Goal: Task Accomplishment & Management: Manage account settings

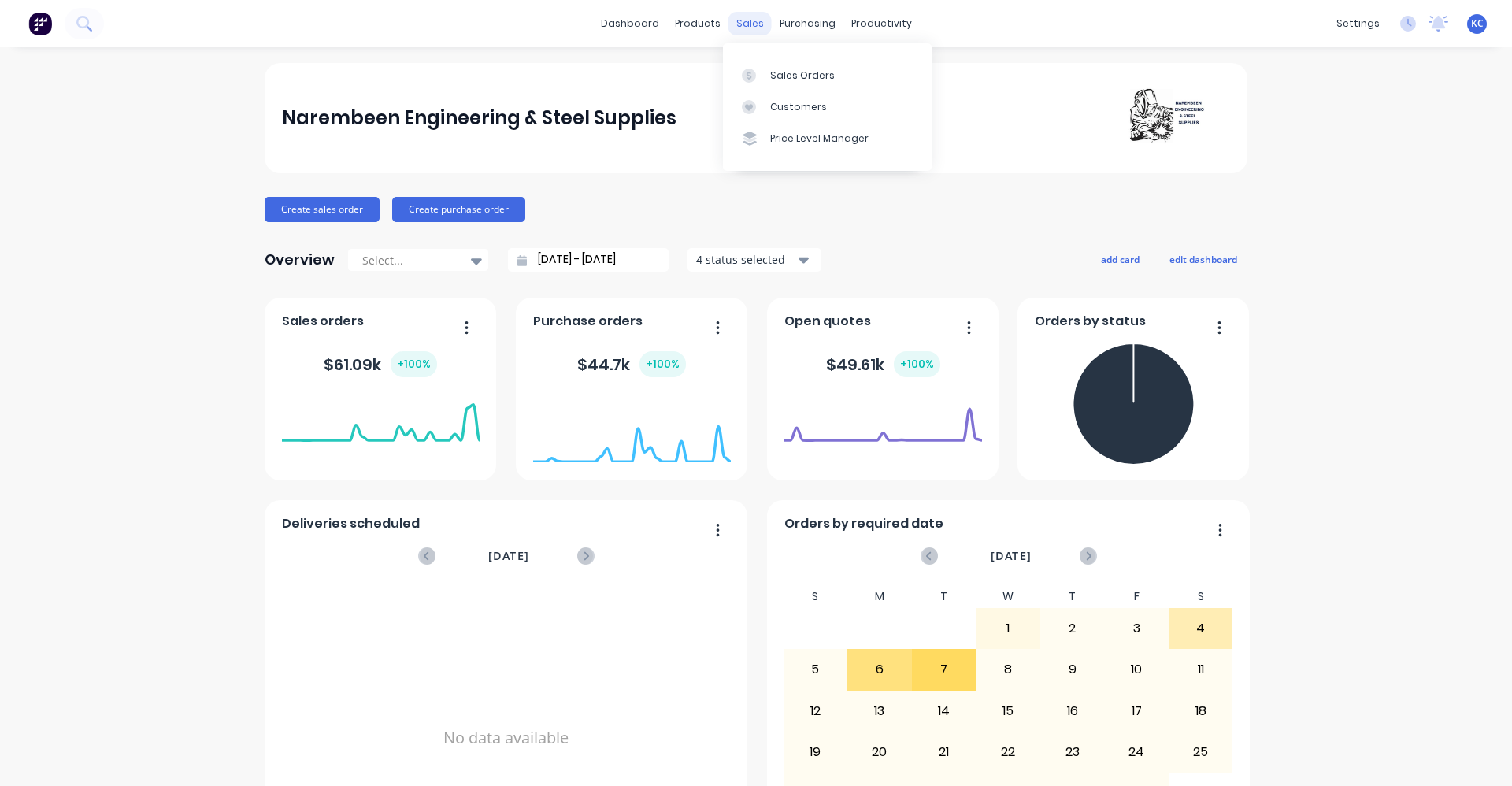
click at [748, 23] on div "sales" at bounding box center [750, 23] width 43 height 23
click at [804, 66] on link "Sales Orders" at bounding box center [827, 75] width 208 height 32
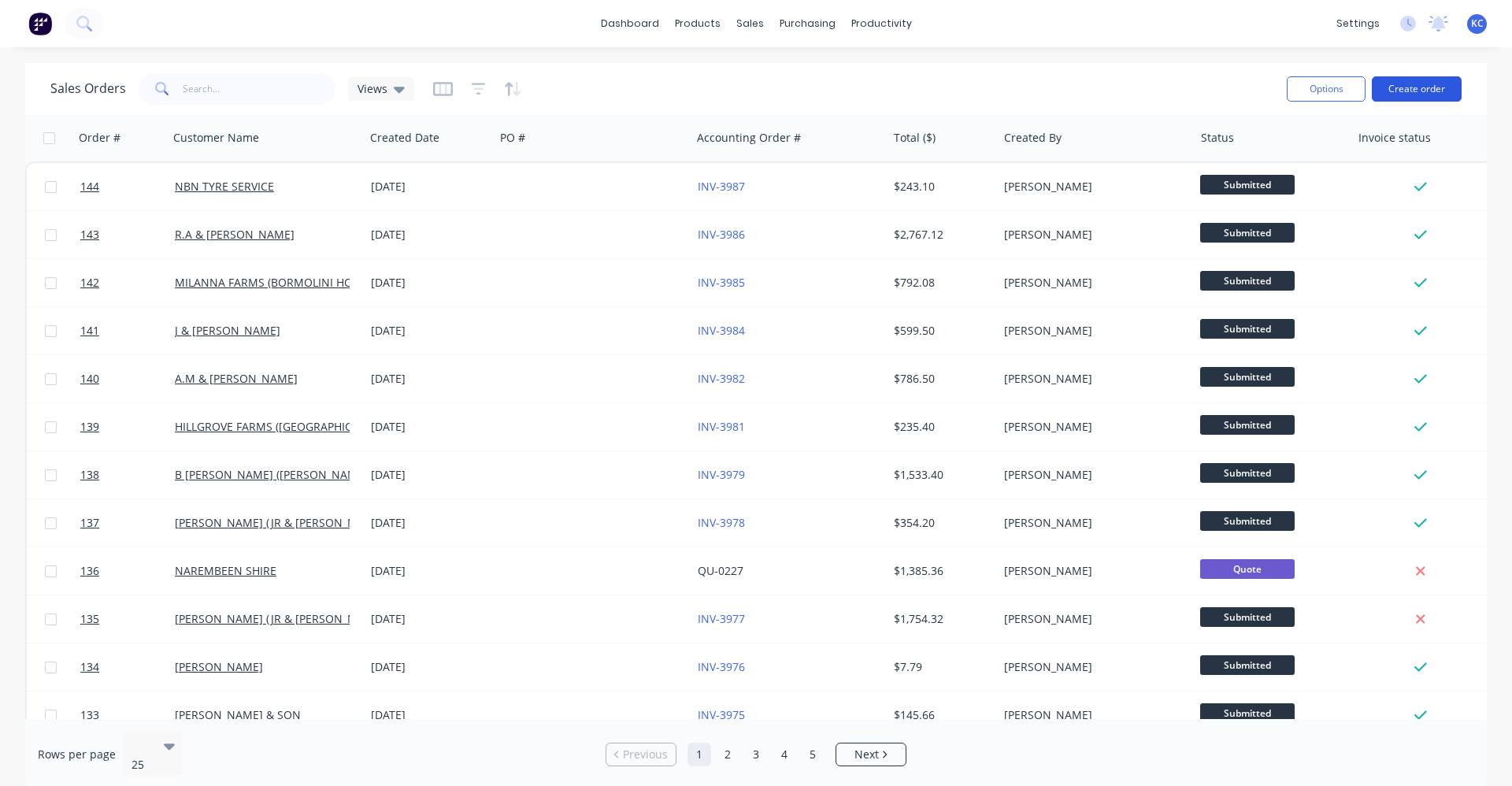
click at [1415, 83] on button "Create order" at bounding box center [1416, 88] width 90 height 25
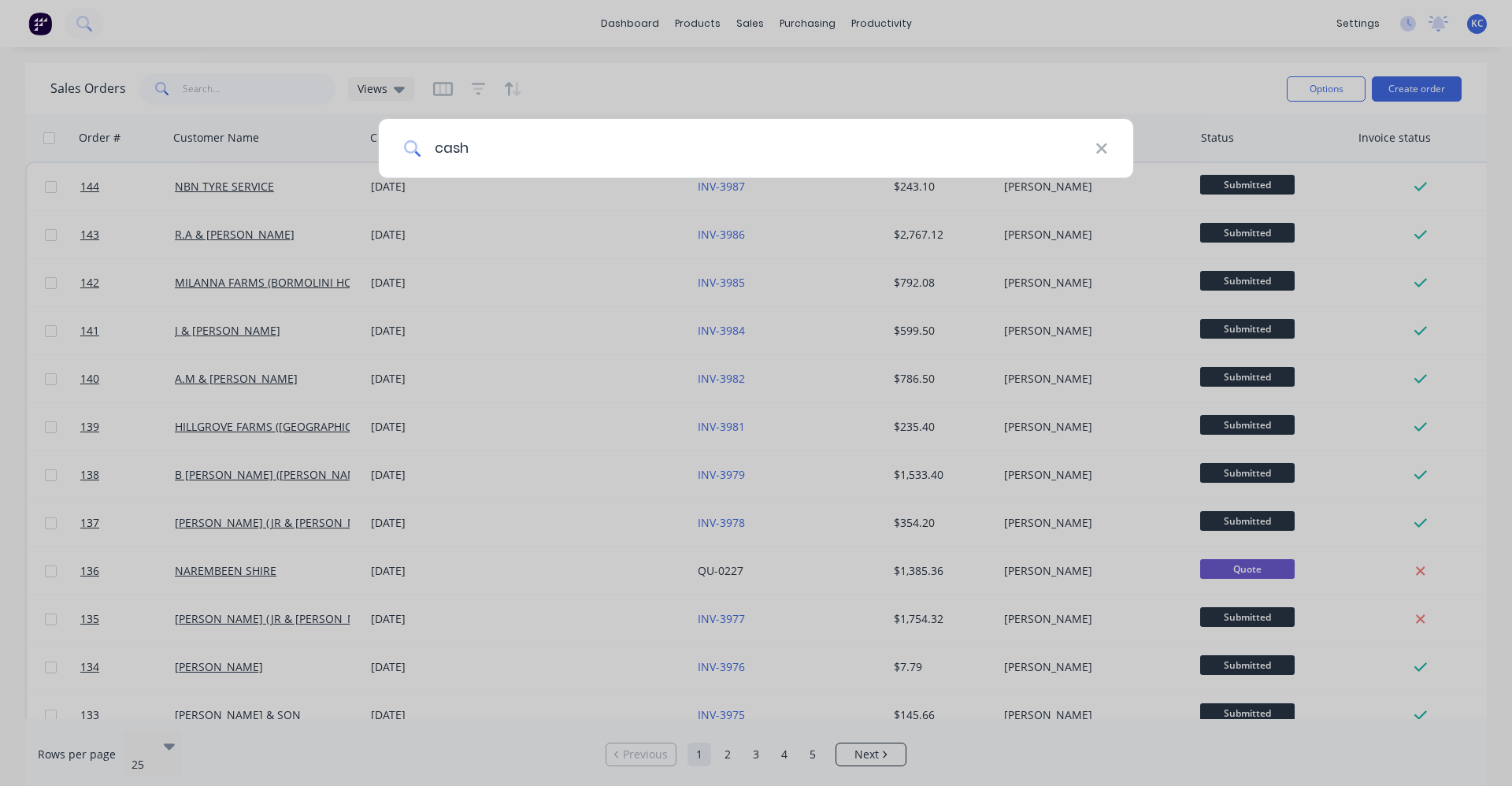
type input "cash"
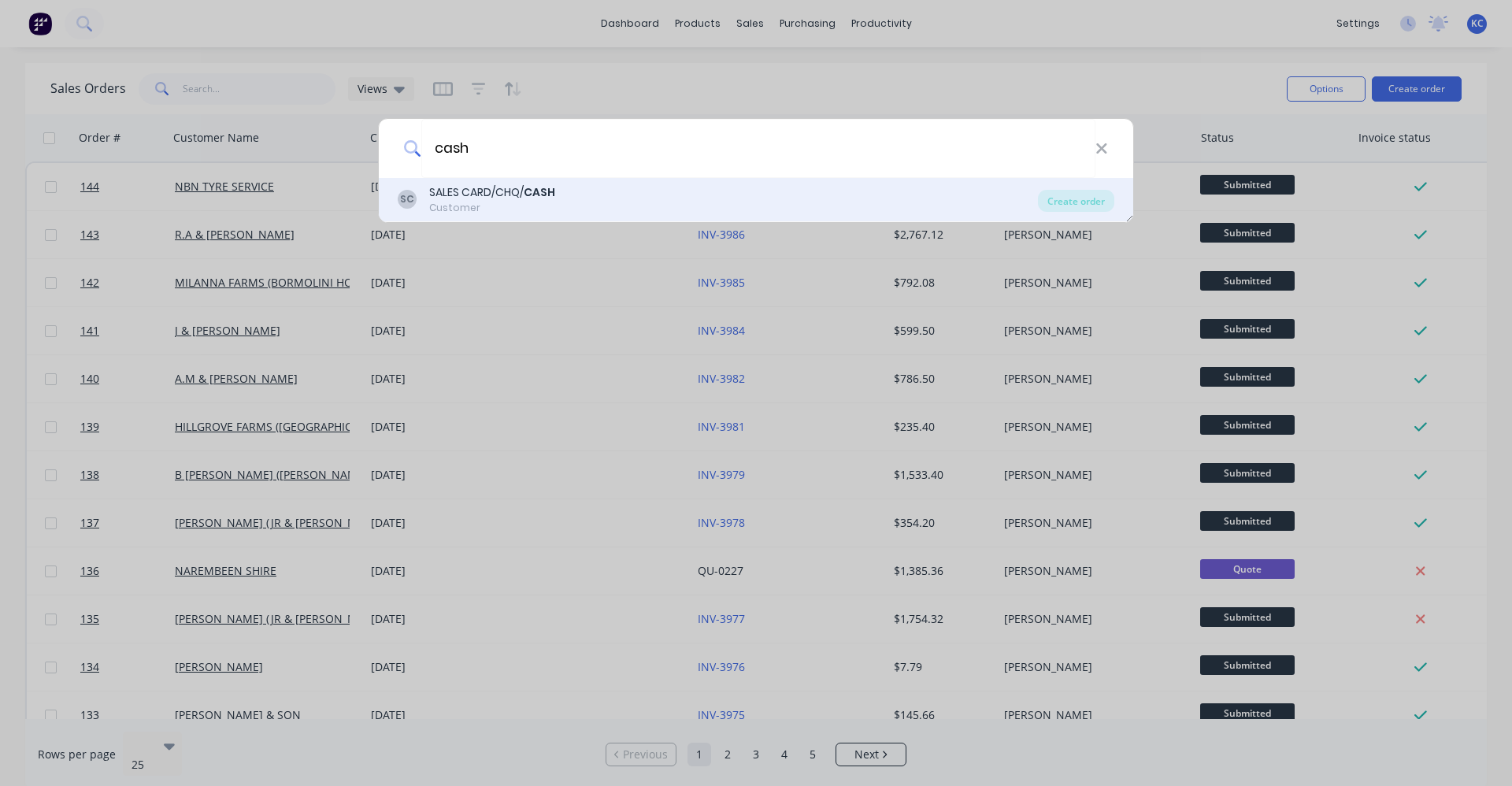
click at [663, 188] on div "SC SALES CARD/CHQ/ CASH Customer" at bounding box center [718, 199] width 640 height 31
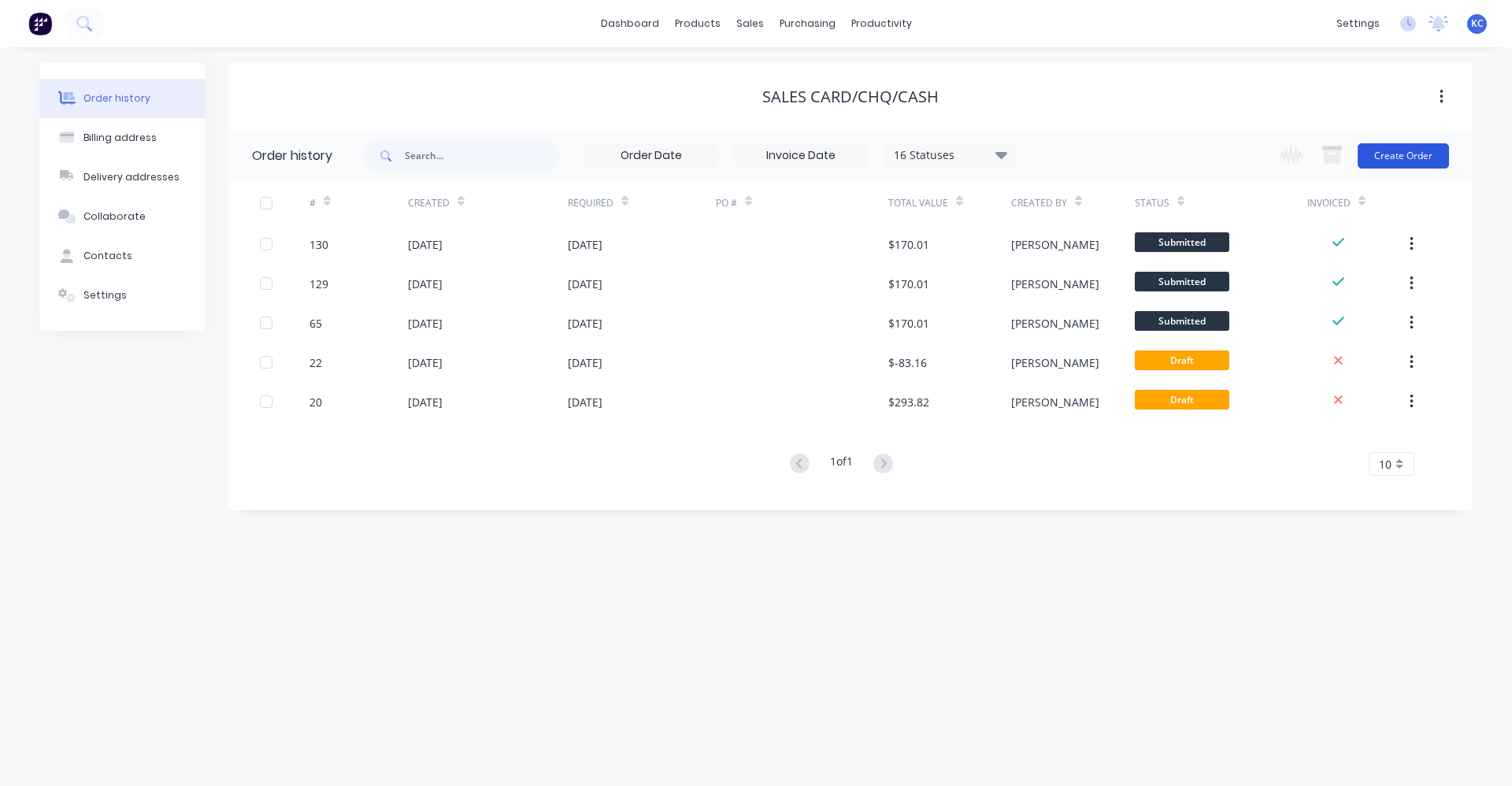
click at [1380, 149] on button "Create Order" at bounding box center [1402, 156] width 91 height 25
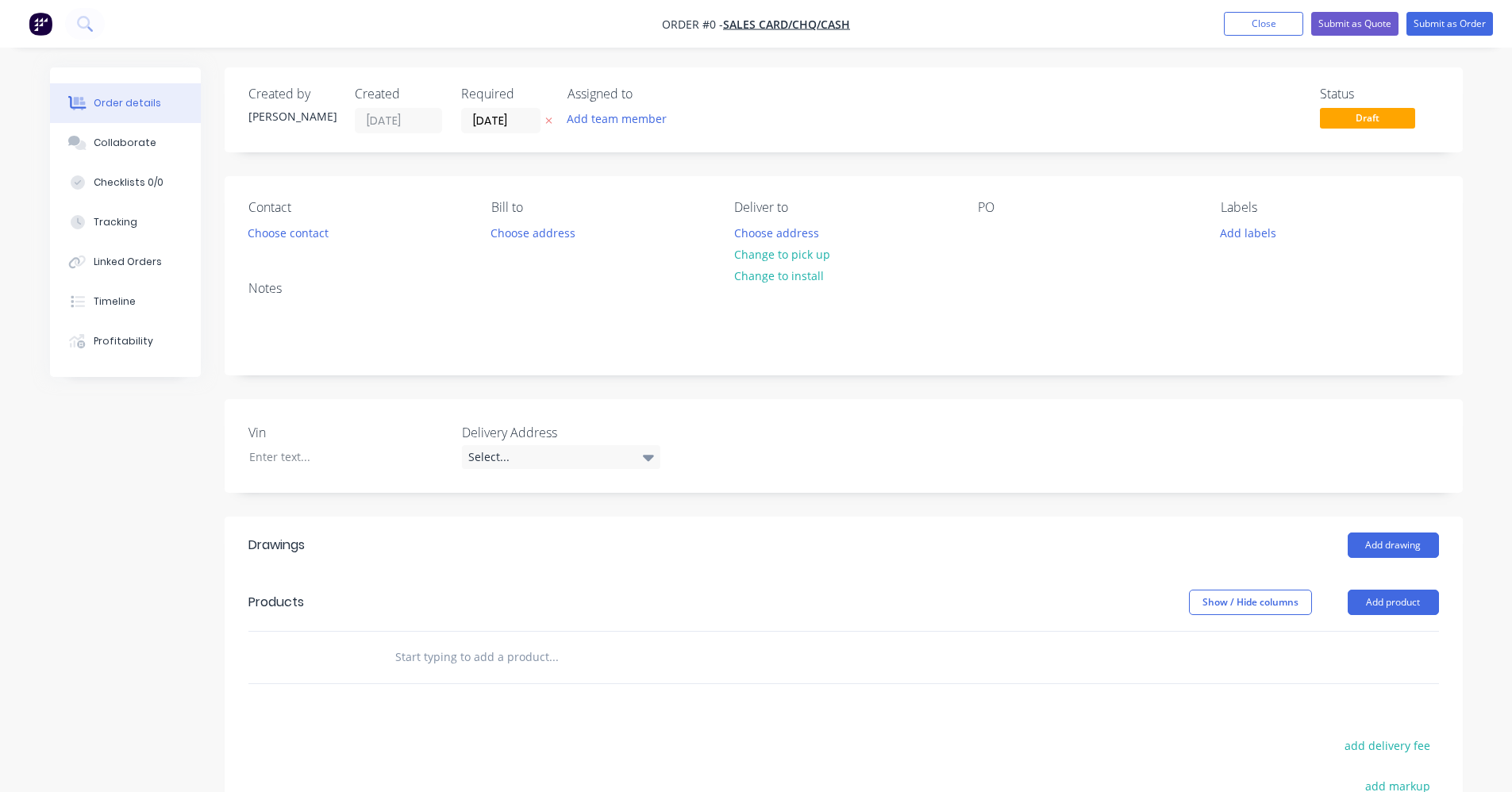
click at [452, 661] on input "text" at bounding box center [554, 658] width 318 height 32
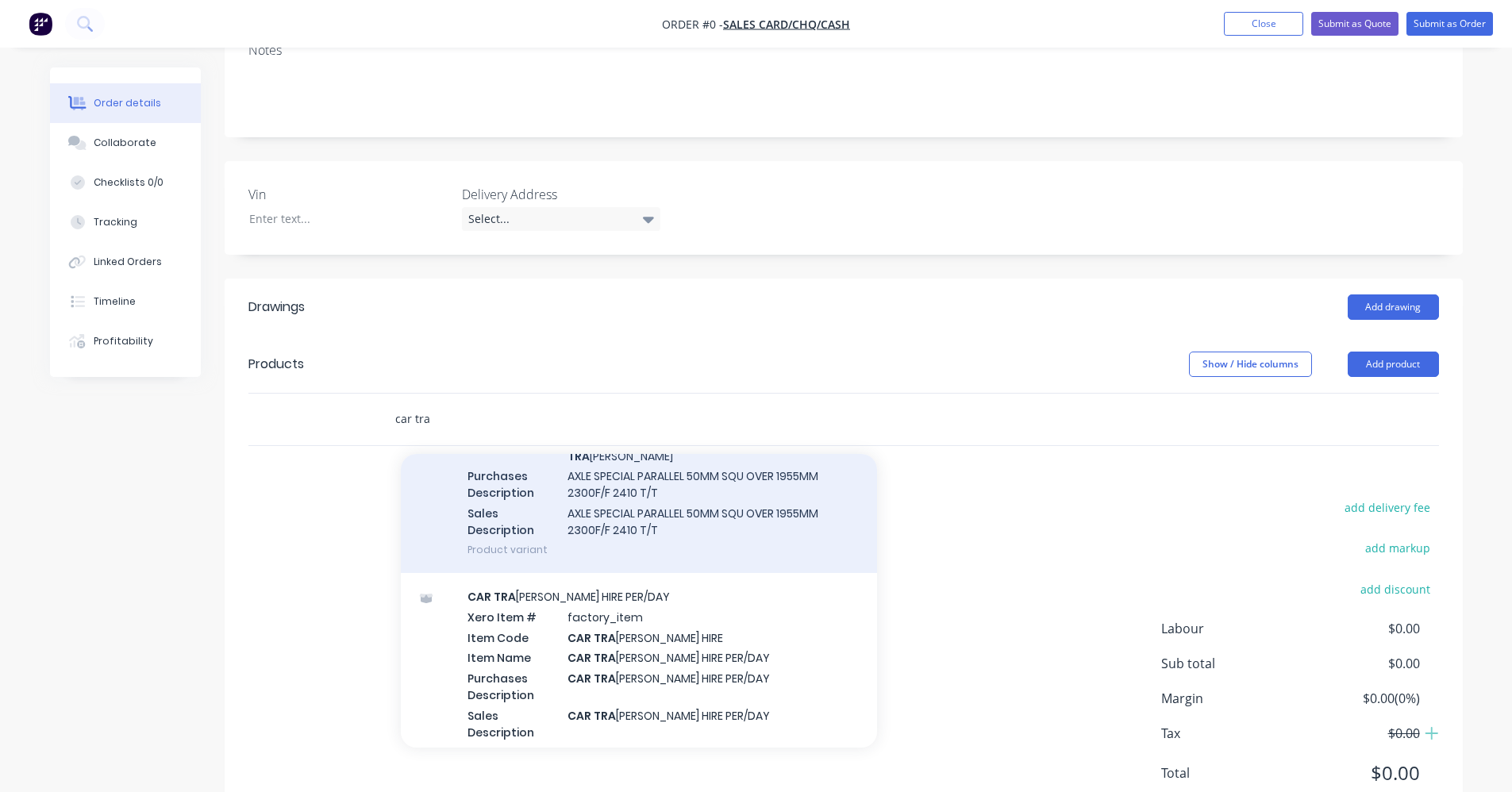
scroll to position [555, 0]
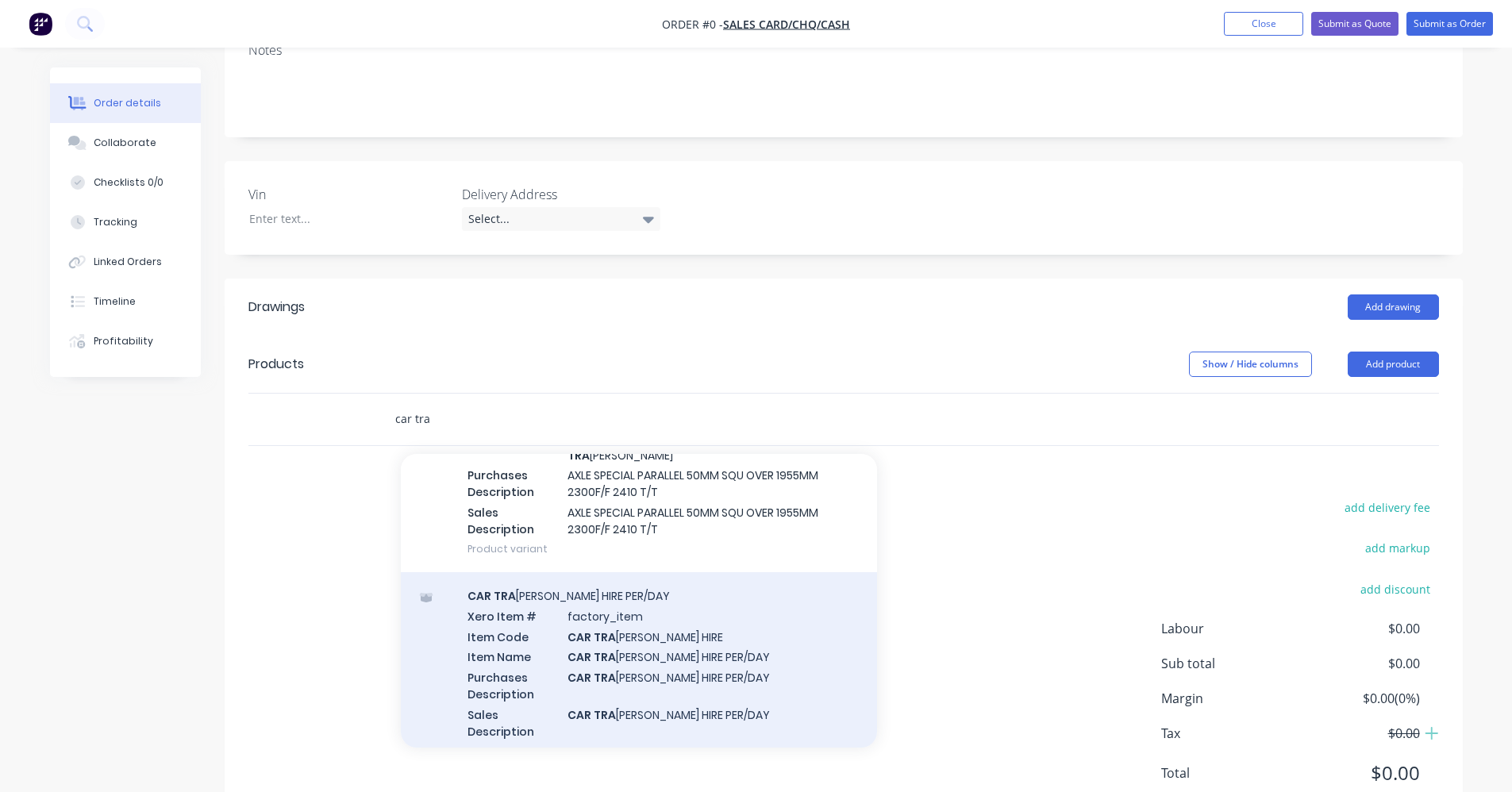
type input "car tra"
click at [667, 653] on div "CAR TRA [PERSON_NAME] HIRE PER/DAY Xero Item # factory_item Item Code CAR TRA […" at bounding box center [639, 674] width 476 height 202
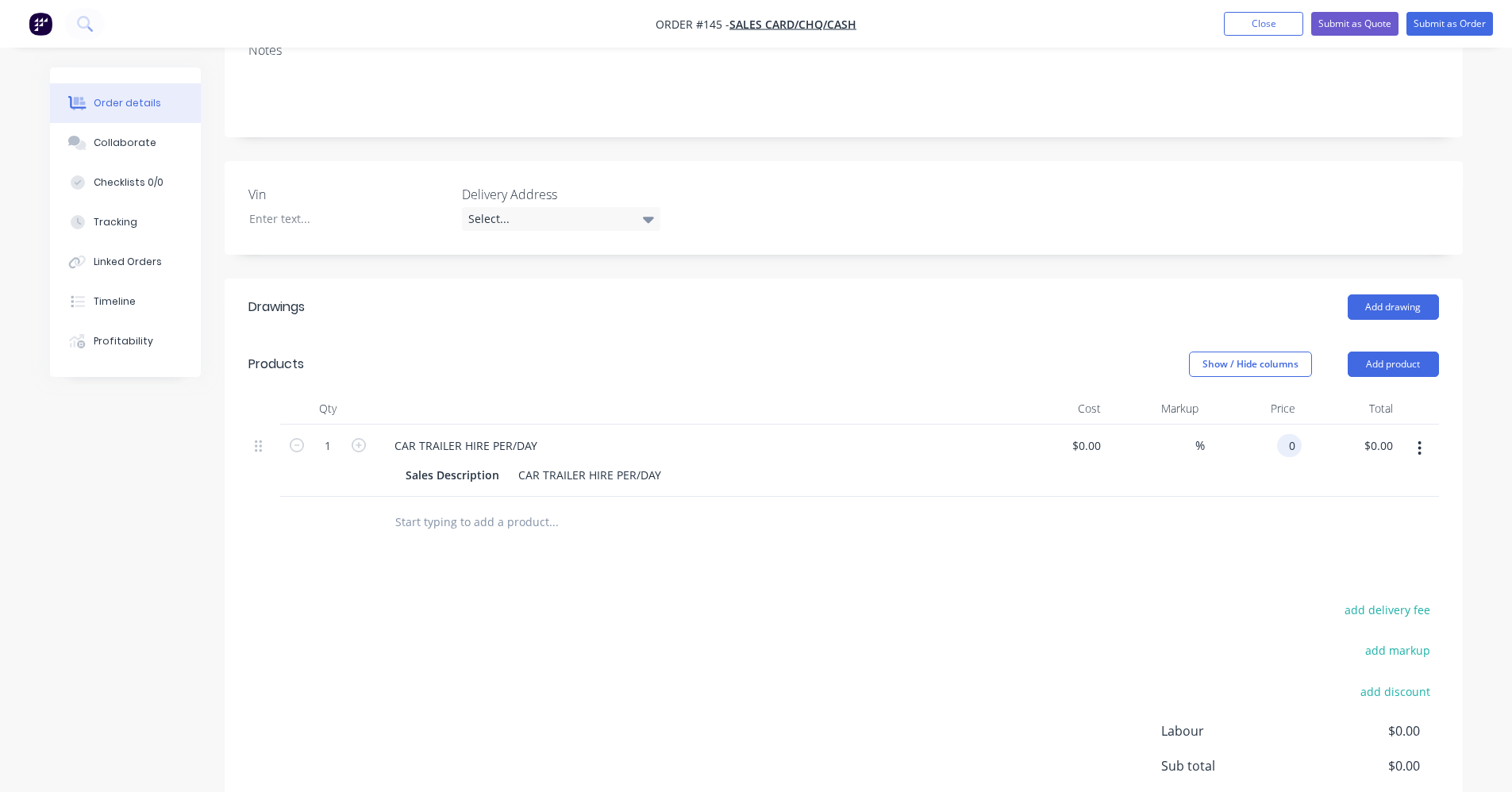
drag, startPoint x: 1269, startPoint y: 446, endPoint x: 1287, endPoint y: 445, distance: 18.0
click at [1287, 445] on input "0" at bounding box center [1292, 446] width 18 height 23
click at [633, 600] on div "add delivery fee add markup add discount Labour $0.00 Sub total $0.00 Margin $0…" at bounding box center [844, 752] width 1190 height 307
type input "$75.00"
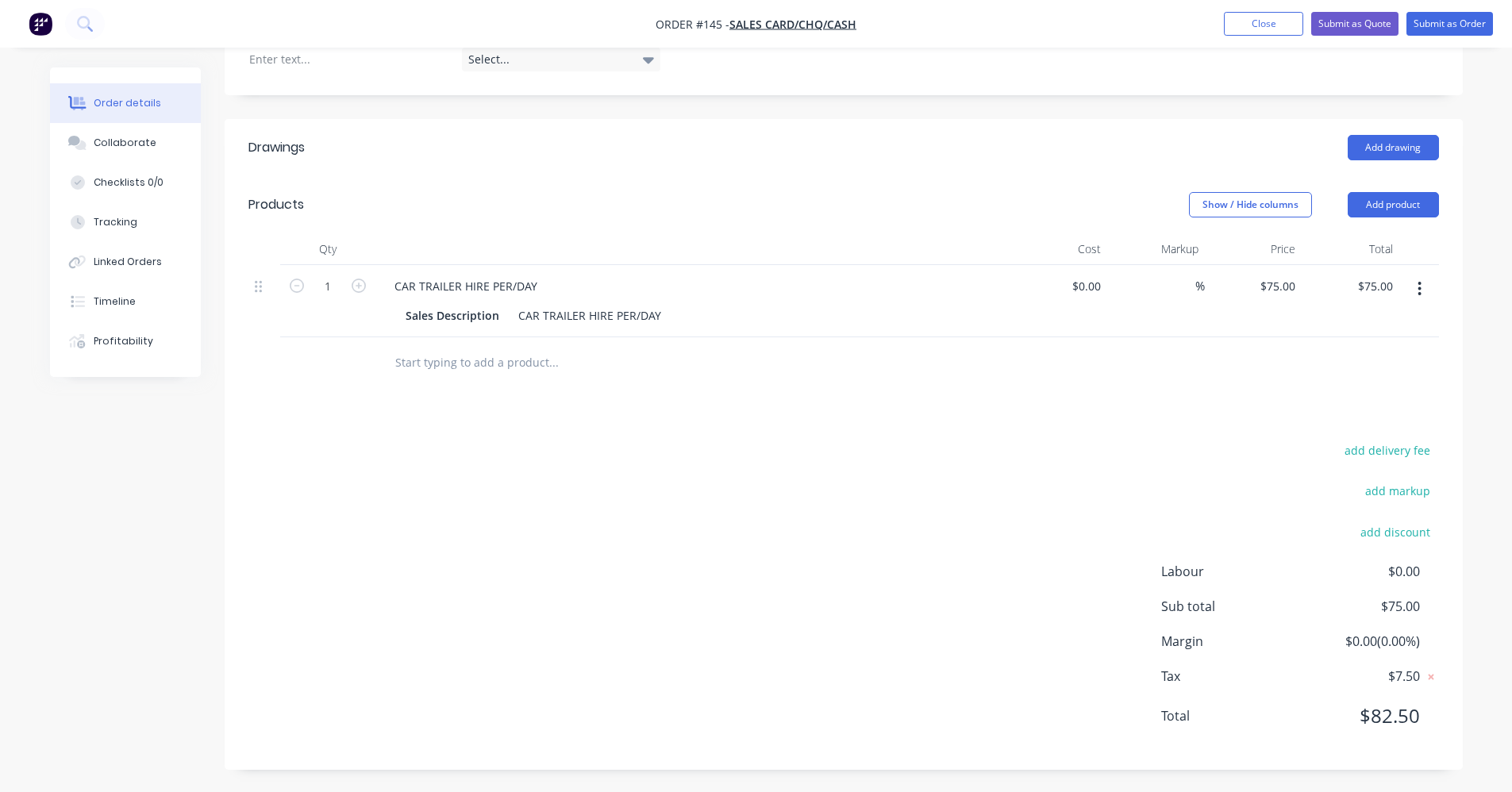
scroll to position [399, 0]
click at [1421, 288] on icon "button" at bounding box center [1419, 287] width 3 height 14
click at [1395, 404] on button "Exclude from tax" at bounding box center [1363, 393] width 150 height 32
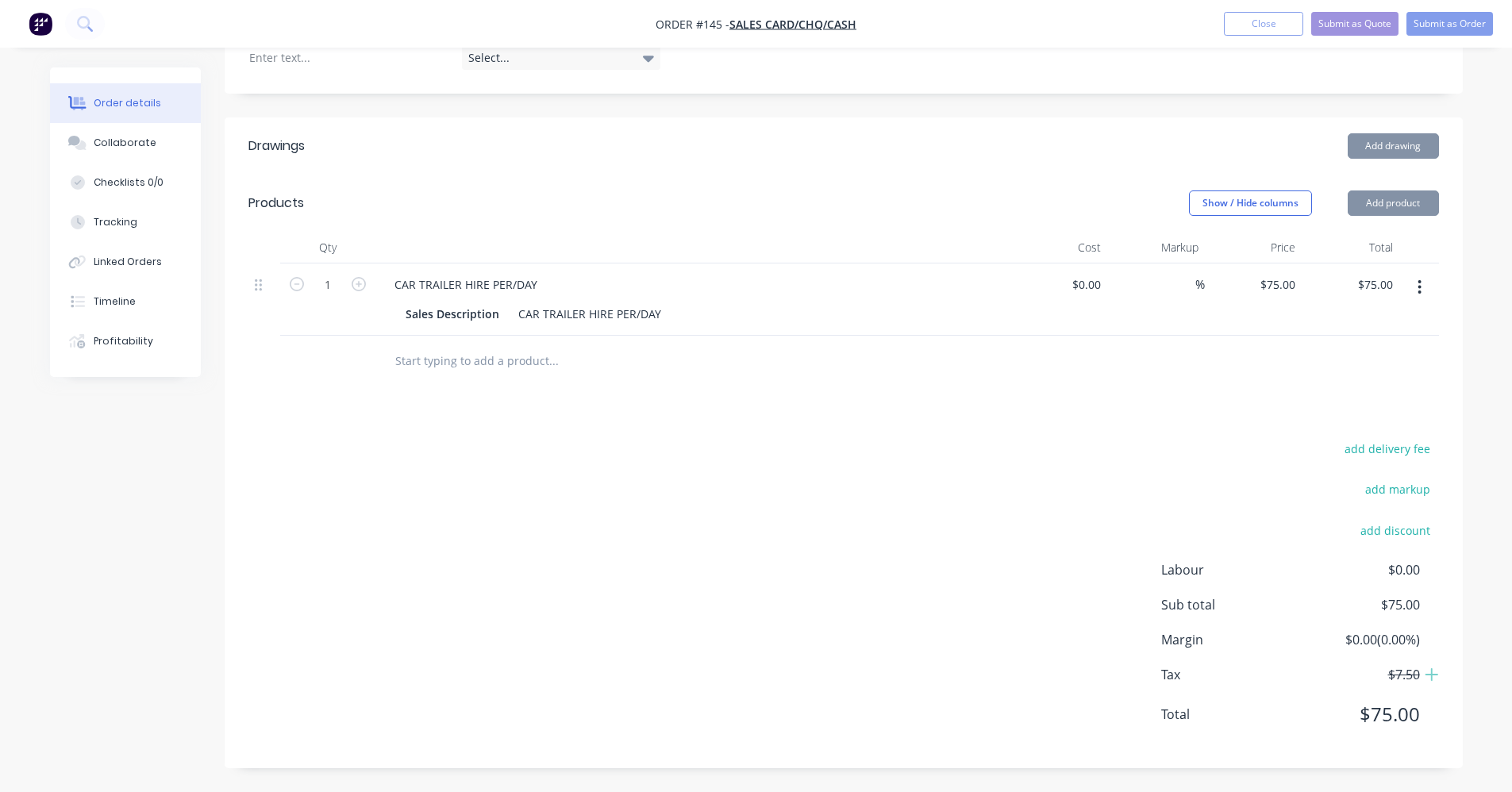
click at [1223, 431] on div "Drawings Add drawing Products Show / Hide columns Add product Qty Cost Markup P…" at bounding box center [843, 443] width 1239 height 651
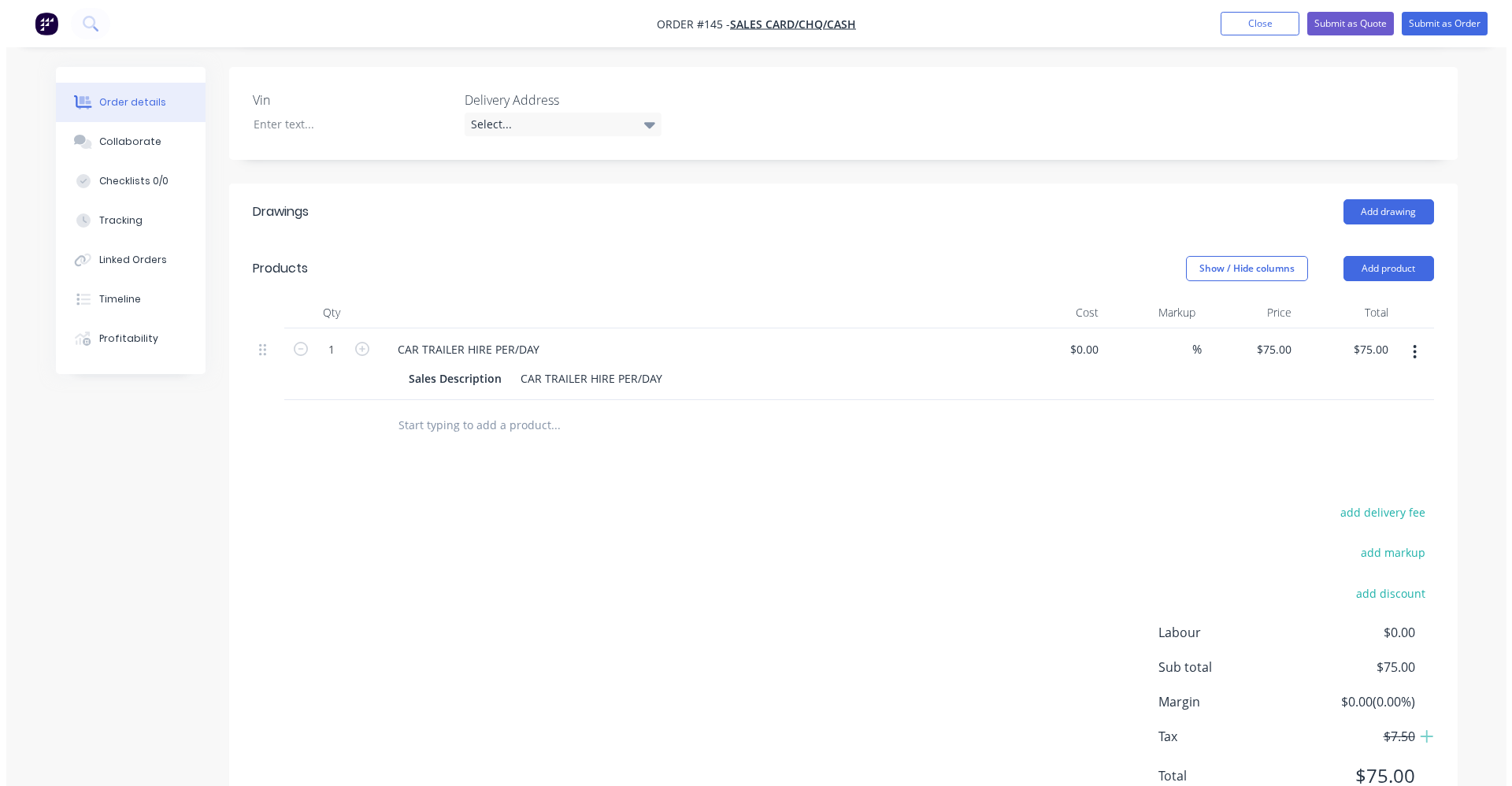
scroll to position [0, 0]
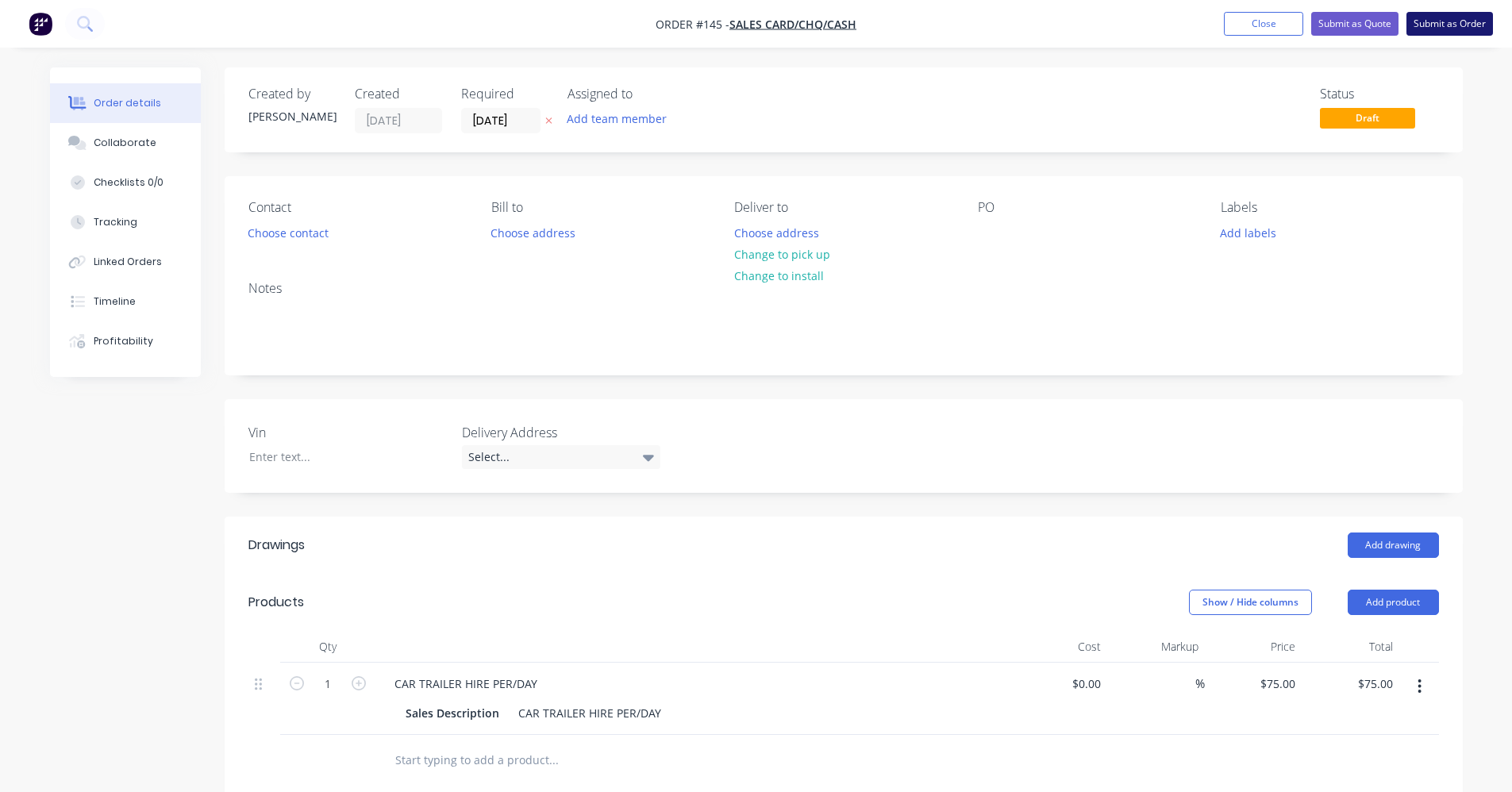
click at [1431, 27] on button "Submit as Order" at bounding box center [1450, 24] width 86 height 24
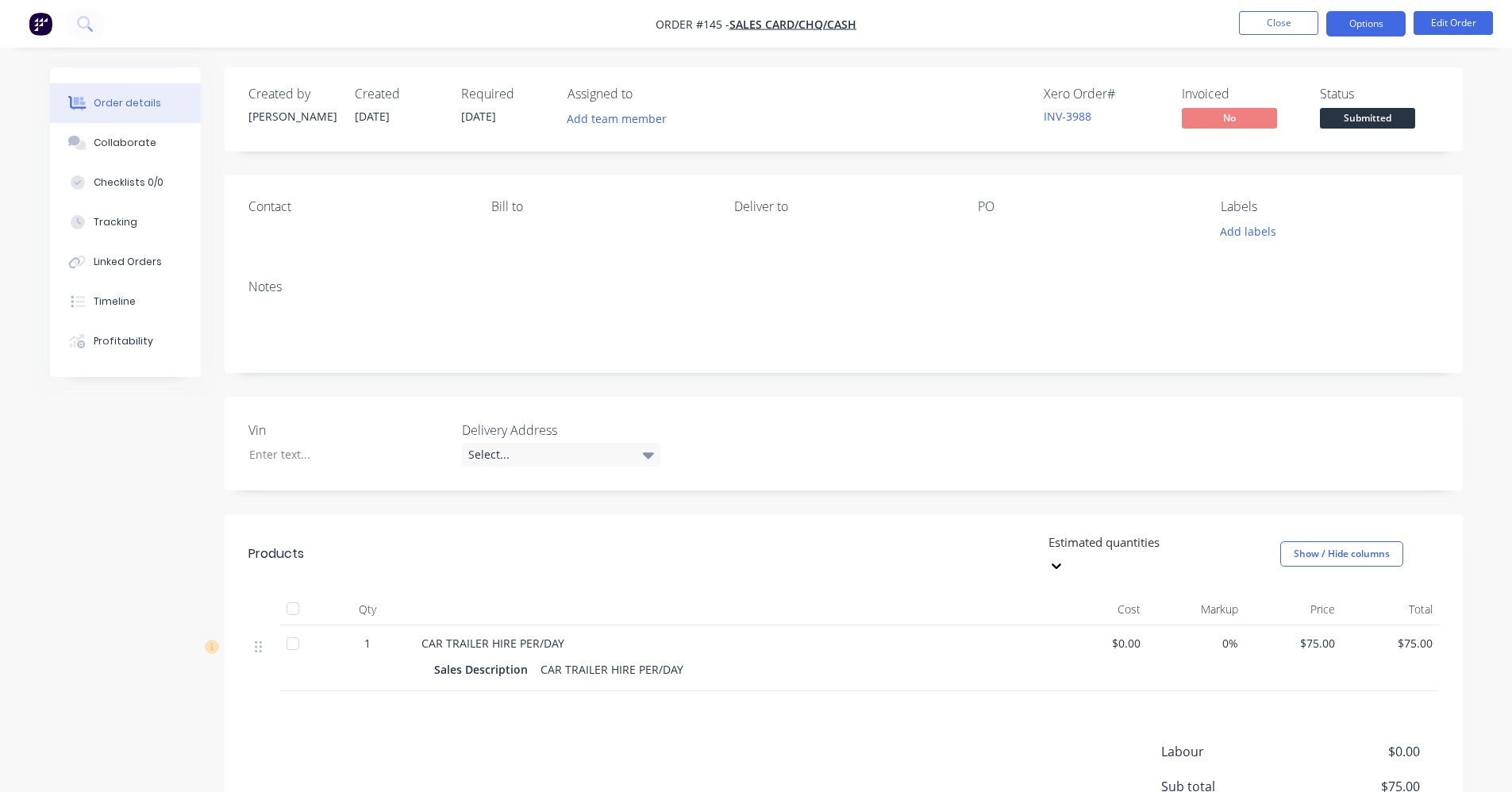
click at [1396, 28] on button "Options" at bounding box center [1366, 24] width 79 height 26
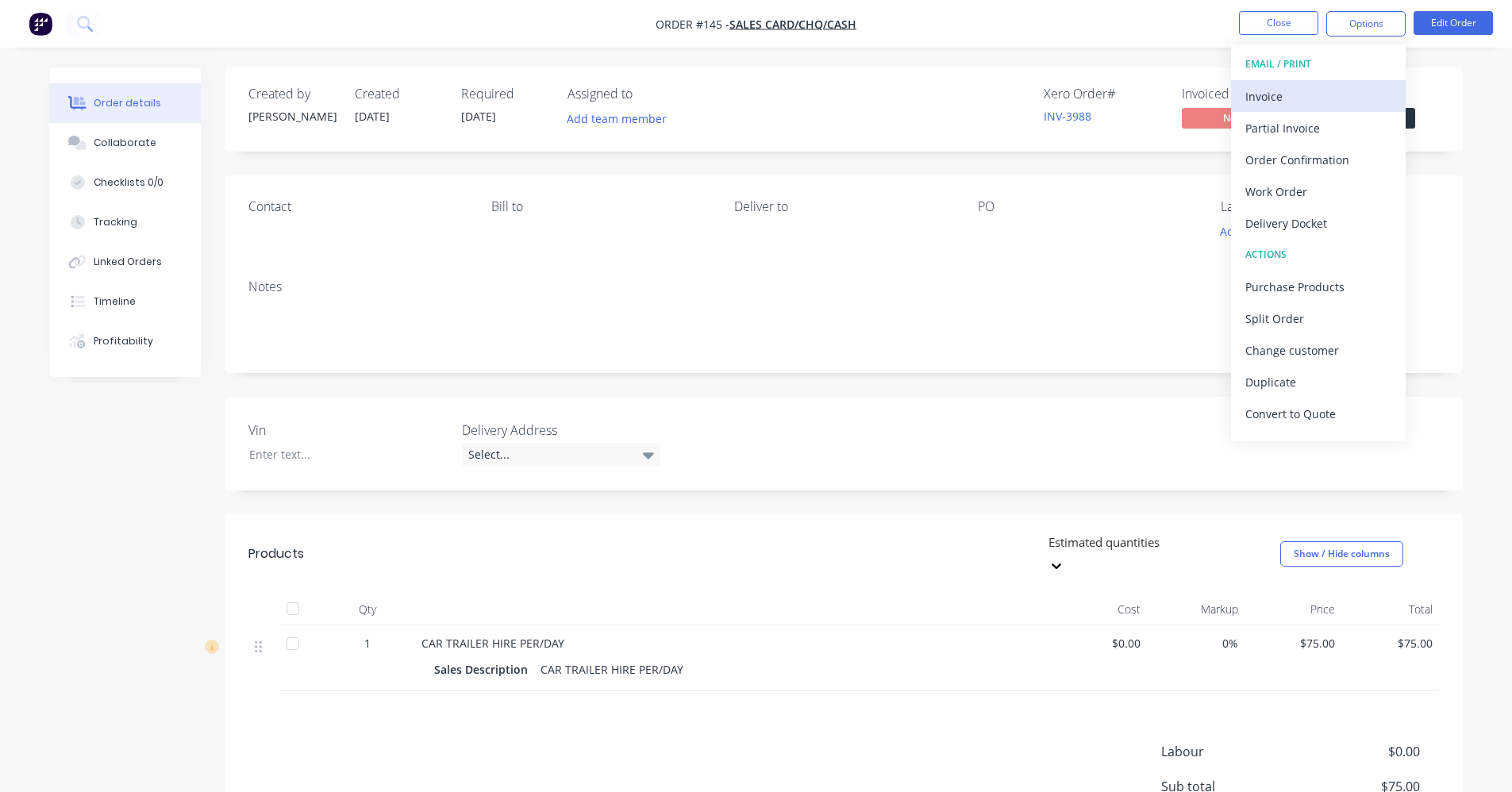
click at [1326, 106] on div "Invoice" at bounding box center [1318, 97] width 146 height 23
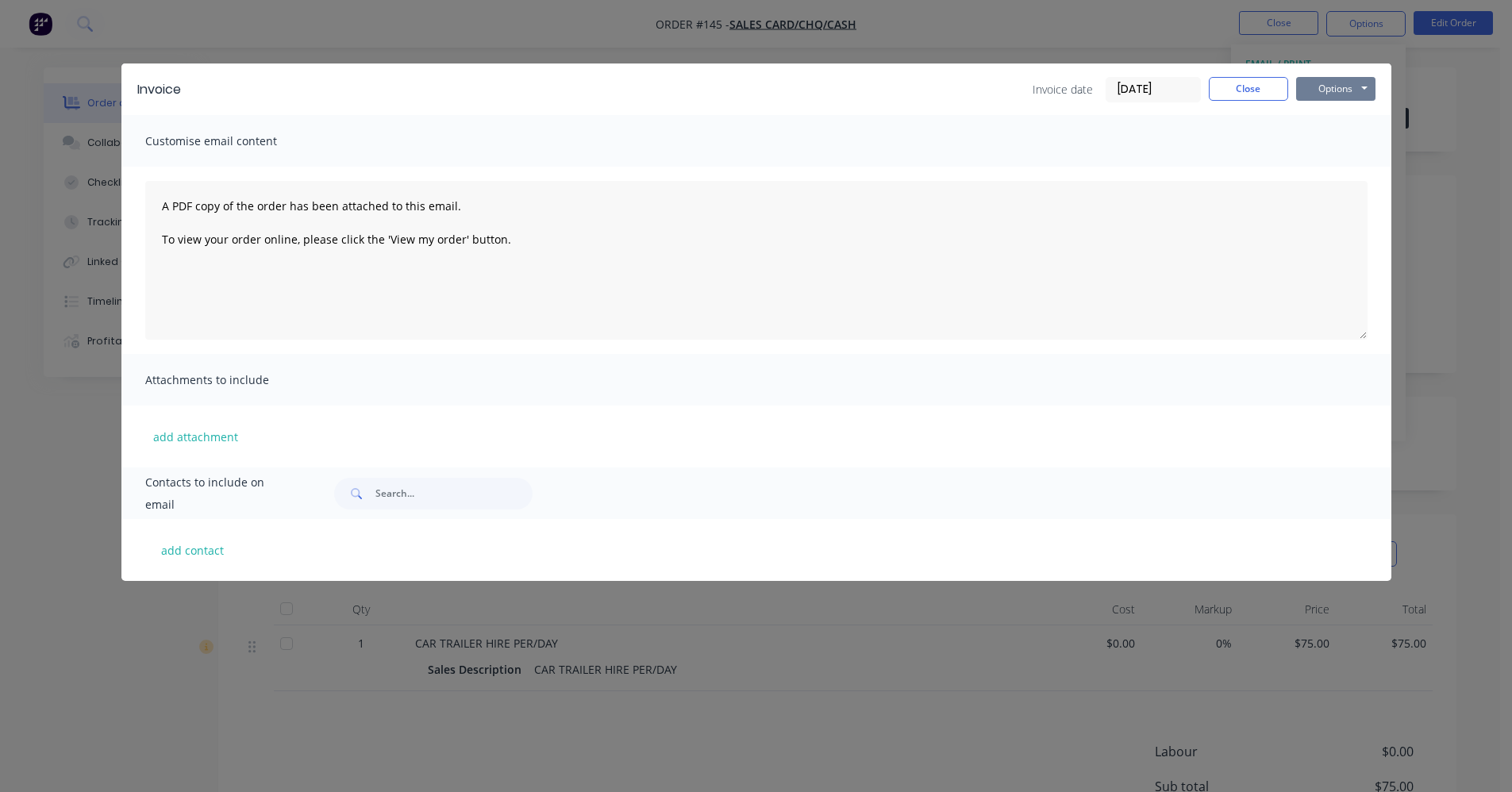
click at [1336, 85] on button "Options" at bounding box center [1336, 88] width 79 height 24
click at [1334, 142] on button "Print" at bounding box center [1346, 144] width 101 height 26
click at [1224, 86] on button "Close" at bounding box center [1249, 88] width 79 height 24
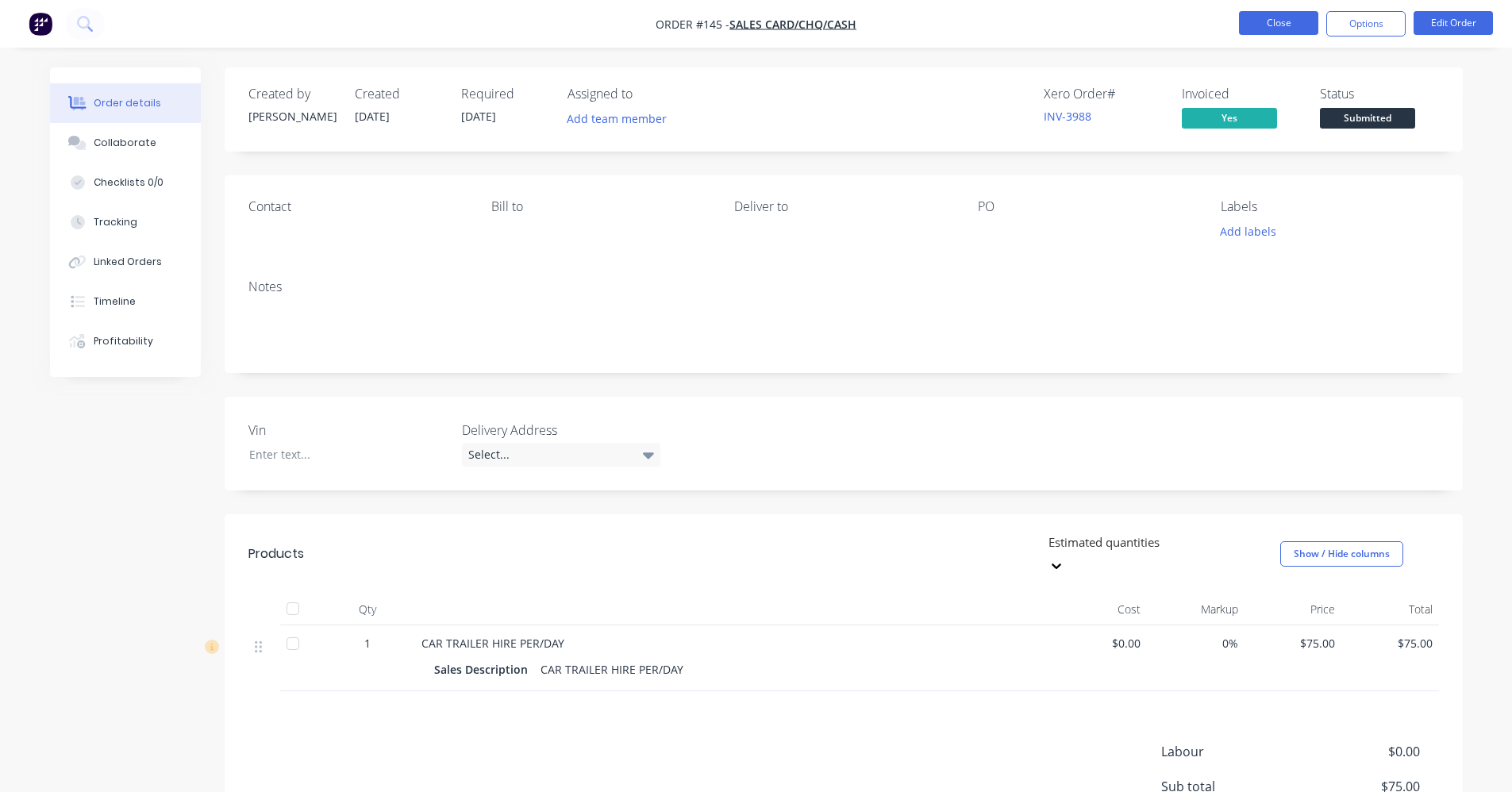
click at [1245, 25] on button "Close" at bounding box center [1279, 23] width 79 height 24
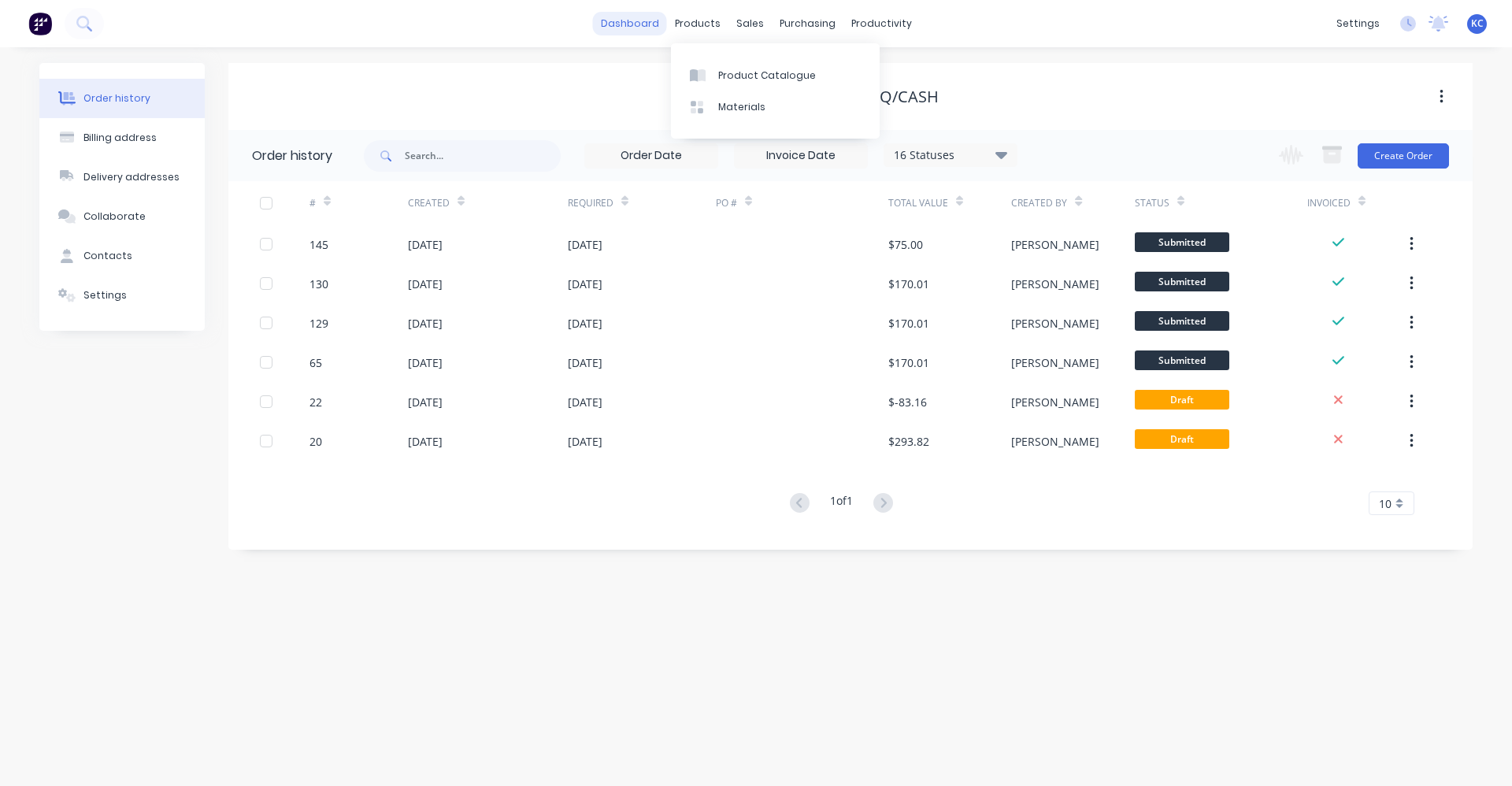
click at [651, 31] on link "dashboard" at bounding box center [630, 23] width 74 height 23
